Goal: Navigation & Orientation: Go to known website

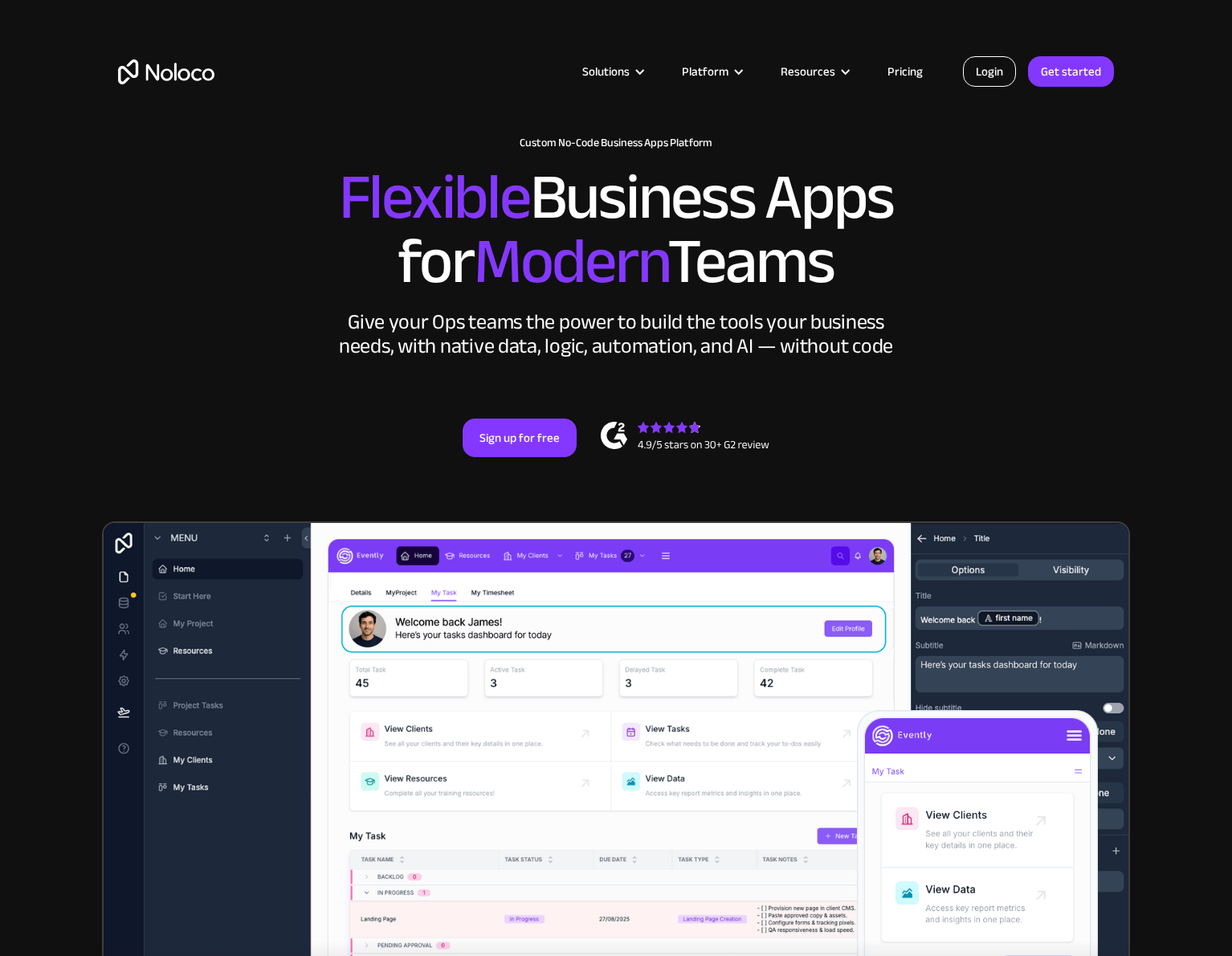
click at [980, 67] on link "Login" at bounding box center [990, 71] width 53 height 30
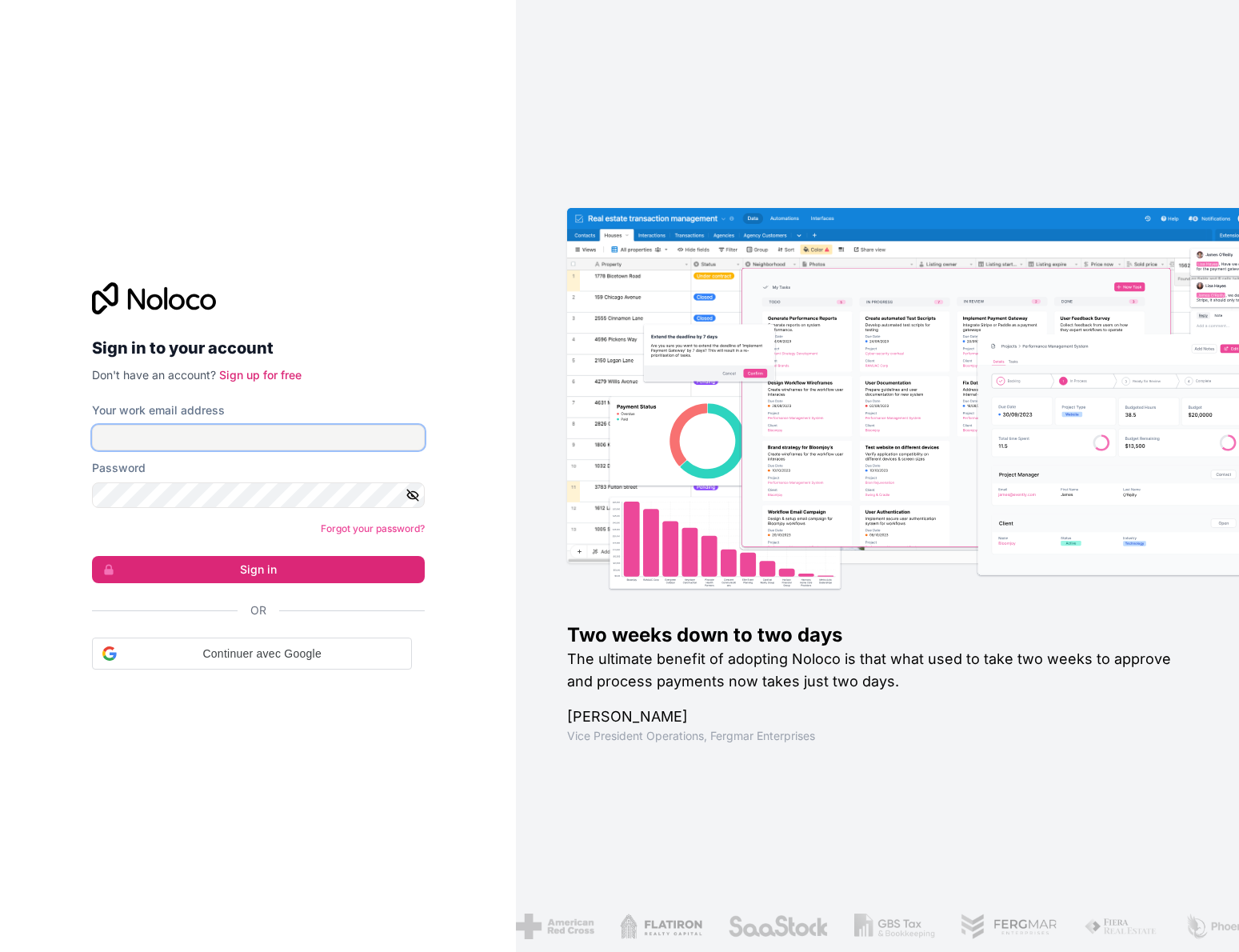
type input "[EMAIL_ADDRESS][PERSON_NAME][DOMAIN_NAME]"
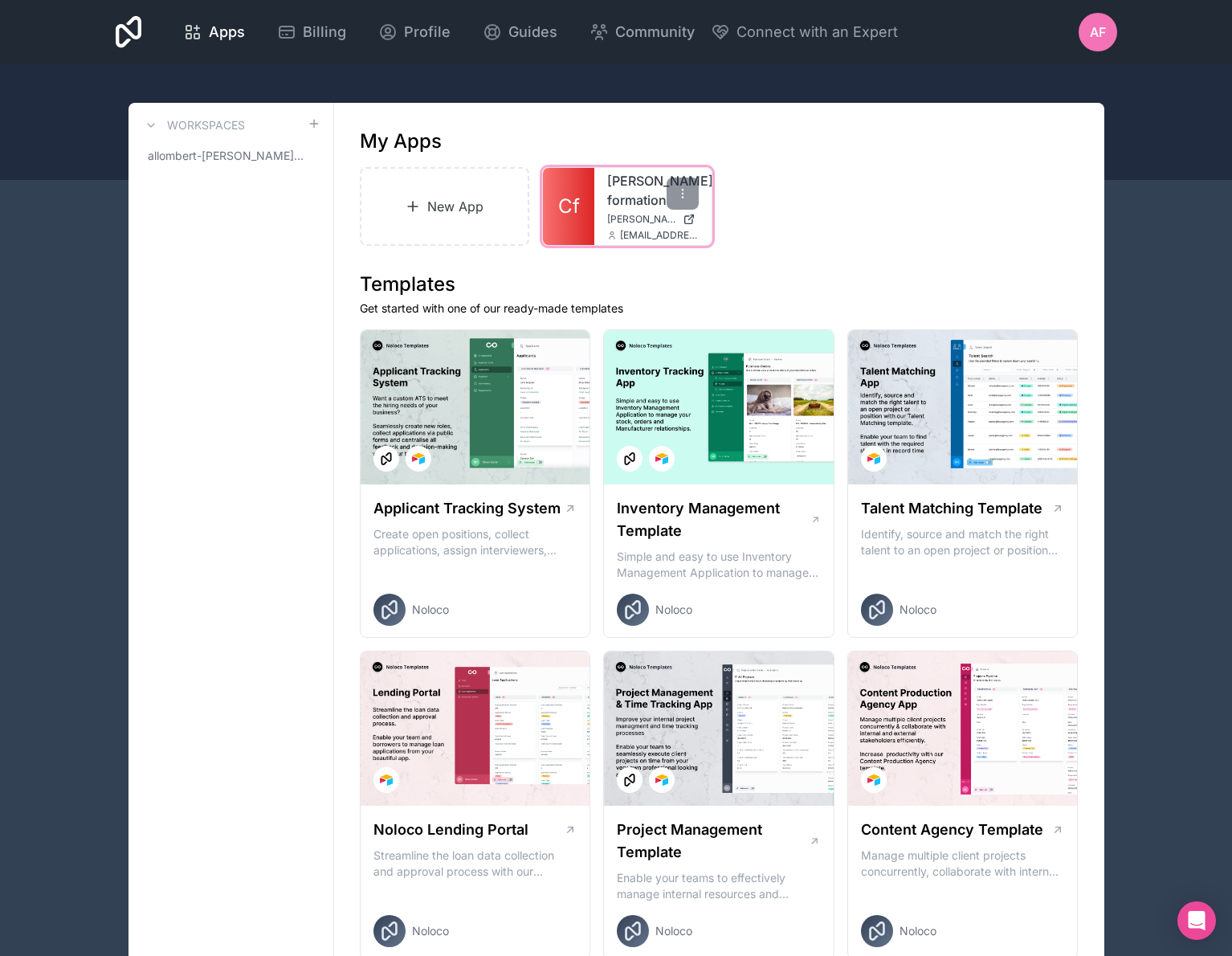
click at [624, 215] on span "[PERSON_NAME][DOMAIN_NAME]" at bounding box center [641, 219] width 69 height 13
